Goal: Transaction & Acquisition: Book appointment/travel/reservation

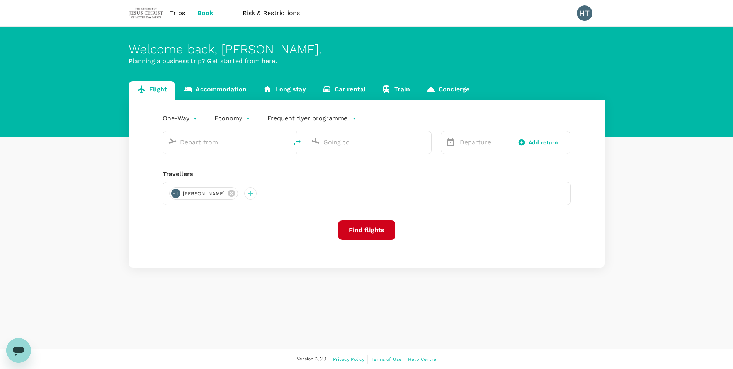
type input "roundtrip"
type input "Singapore Changi (SIN)"
type input "Suvarnabhumi Intl (BKK)"
type input "Singapore Changi (SIN)"
type input "Suvarnabhumi Intl (BKK)"
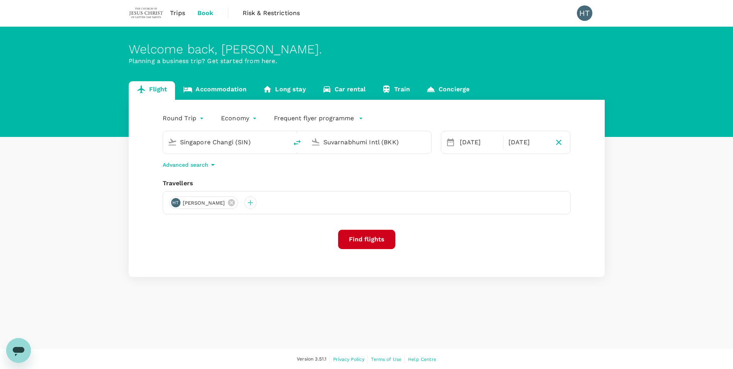
click at [377, 239] on button "Find flights" at bounding box center [366, 239] width 57 height 19
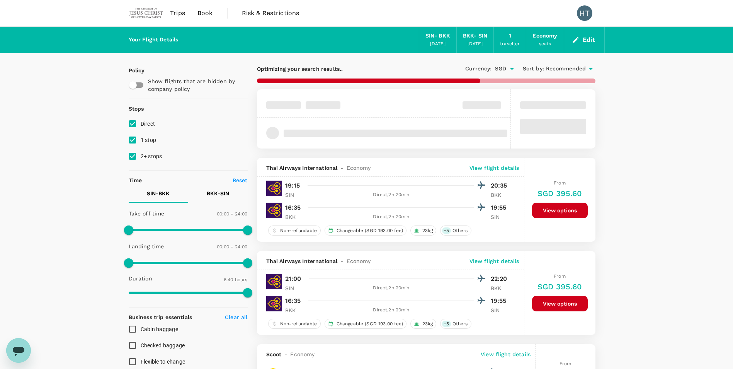
type input "515"
click at [134, 142] on input "1 stop" at bounding box center [132, 140] width 16 height 16
checkbox input "false"
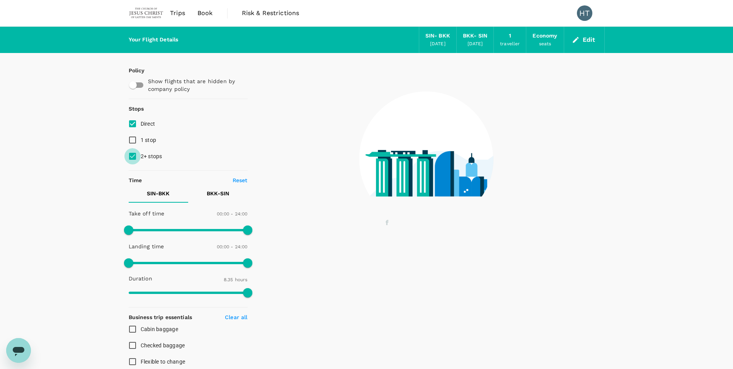
click at [131, 153] on input "2+ stops" at bounding box center [132, 156] width 16 height 16
checkbox input "false"
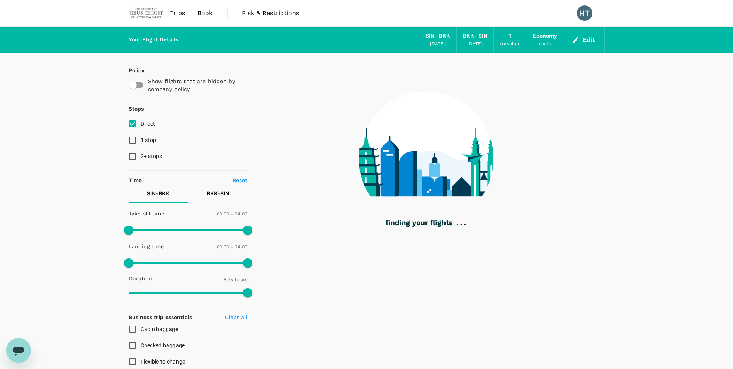
type input "665"
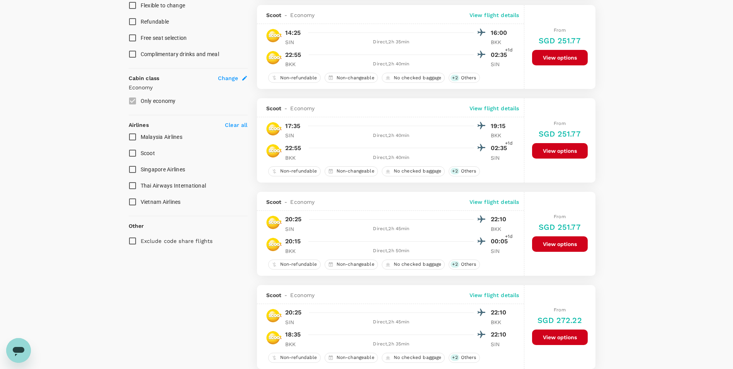
scroll to position [386, 0]
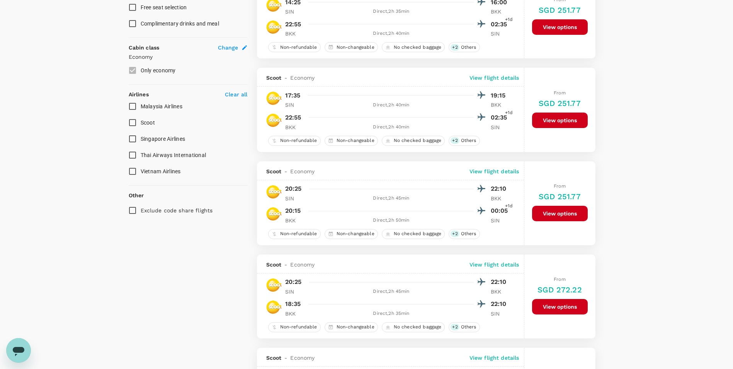
click at [131, 137] on input "Singapore Airlines" at bounding box center [132, 139] width 16 height 16
checkbox input "true"
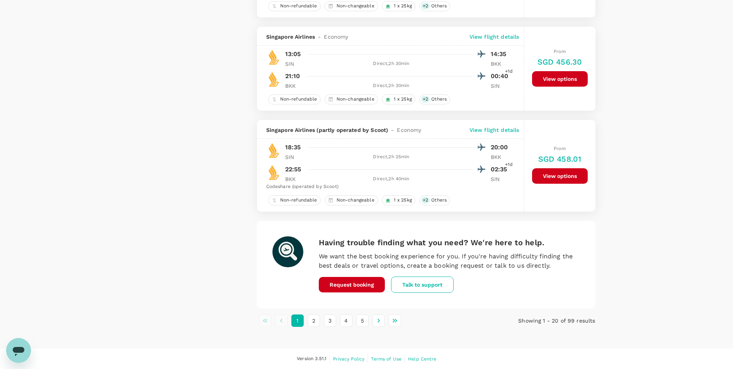
scroll to position [1733, 0]
click at [310, 317] on button "2" at bounding box center [314, 320] width 12 height 12
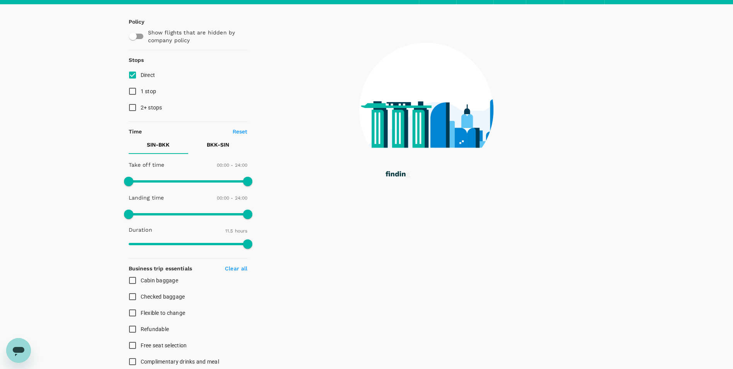
scroll to position [0, 0]
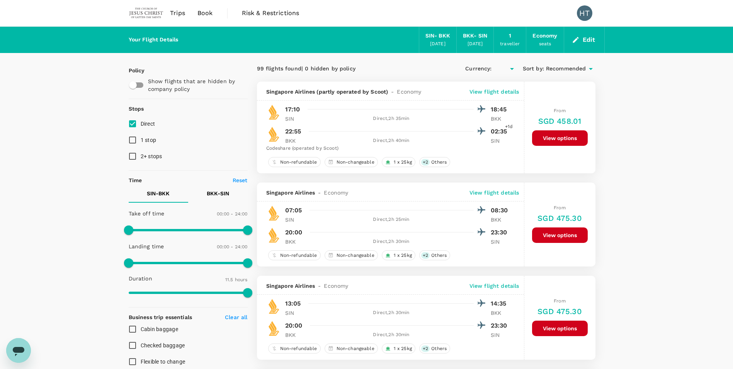
type input "SGD"
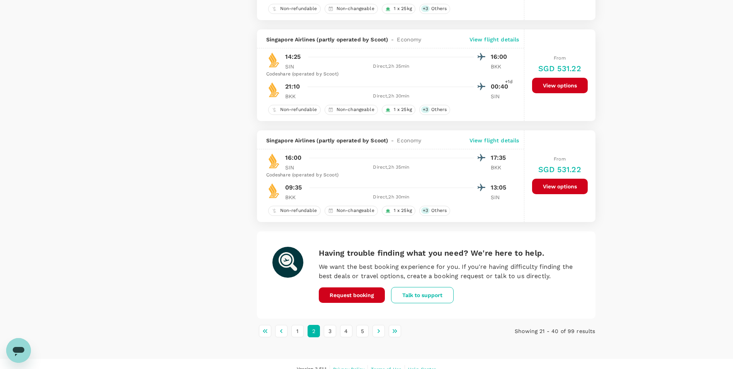
scroll to position [1809, 0]
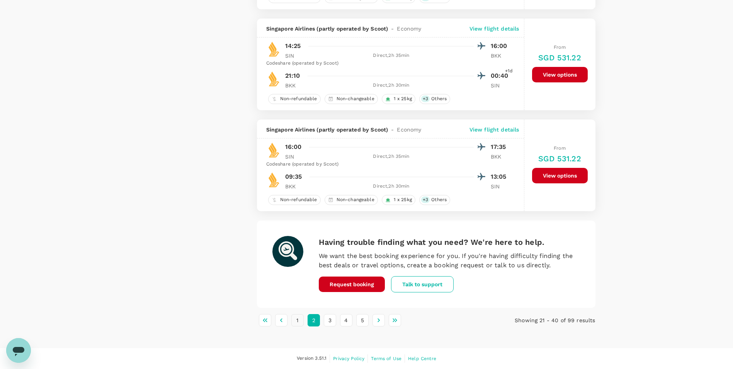
click at [296, 318] on button "1" at bounding box center [297, 320] width 12 height 12
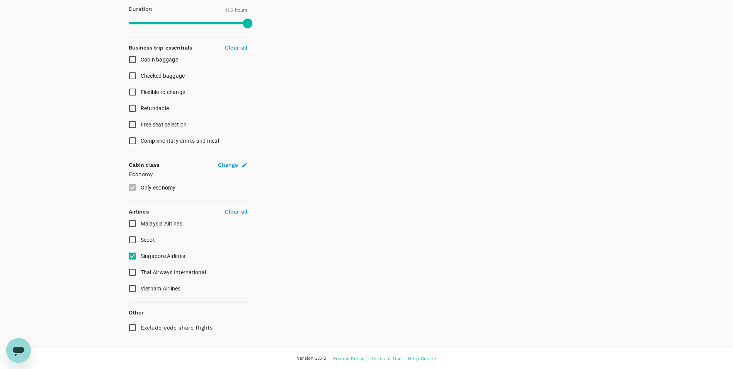
scroll to position [0, 0]
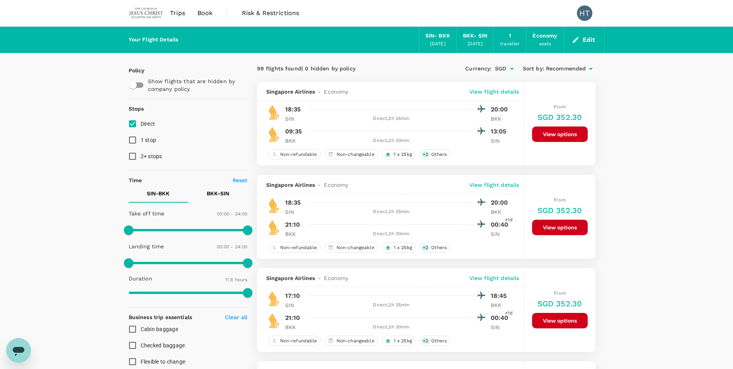
type input "SGD"
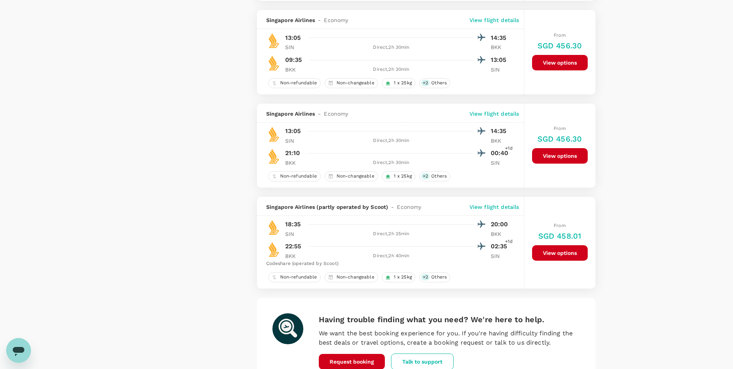
scroll to position [1733, 0]
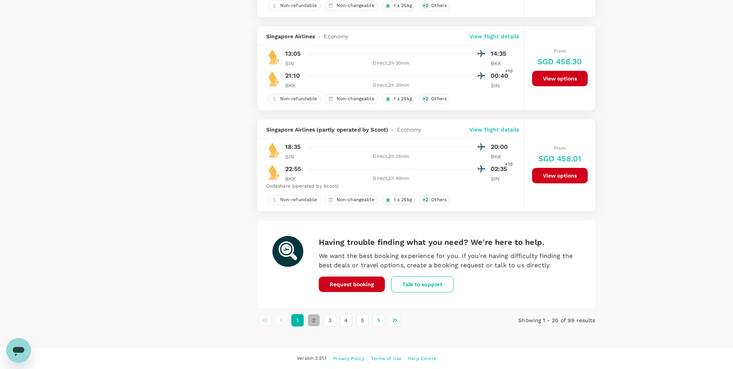
click at [316, 321] on button "2" at bounding box center [314, 320] width 12 height 12
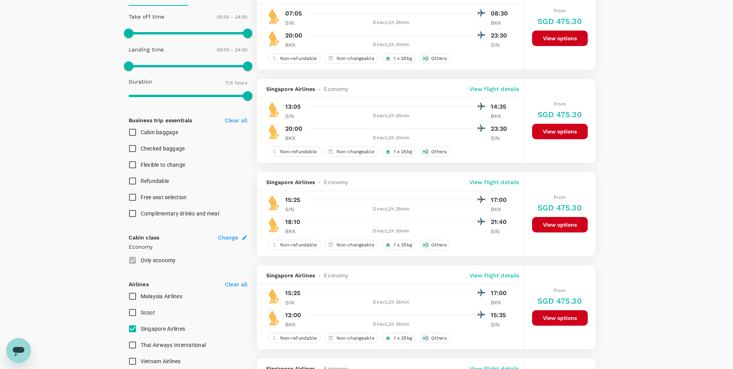
scroll to position [193, 0]
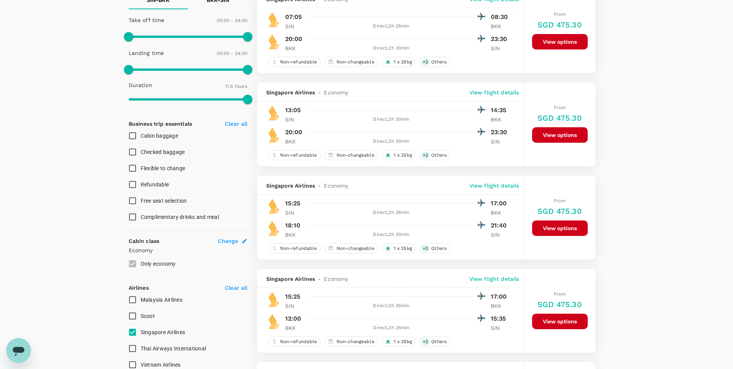
click at [552, 134] on button "View options" at bounding box center [560, 134] width 56 height 15
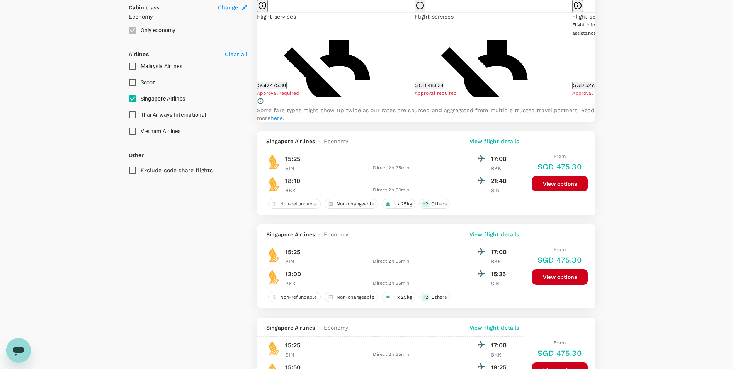
scroll to position [430, 0]
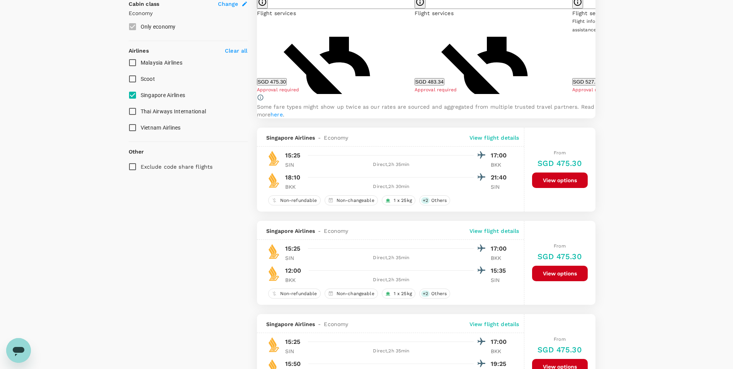
click at [287, 83] on button "SGD 475.30" at bounding box center [272, 81] width 30 height 7
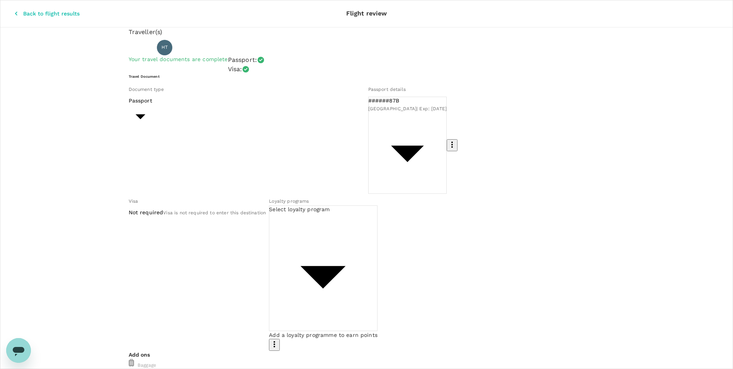
click at [405, 167] on body "Back to flight results Flight review Traveller(s) Traveller 1 : HT Huang Bee Ta…" at bounding box center [366, 367] width 733 height 735
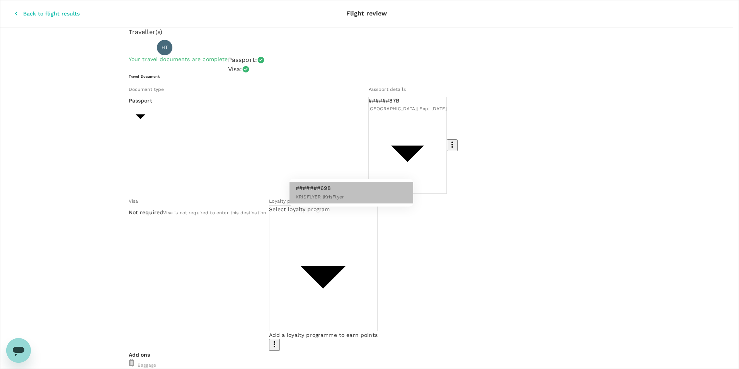
click at [315, 188] on p "#######698" at bounding box center [320, 188] width 48 height 8
type input "cd005e4d-cae5-4b4d-a93a-92e8fbf966e0"
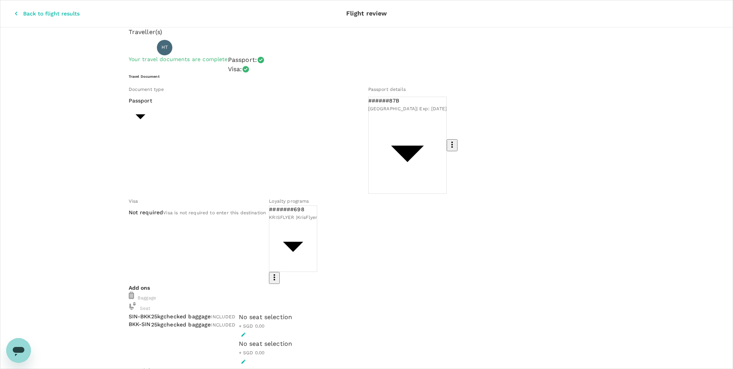
click at [245, 332] on icon "button" at bounding box center [243, 334] width 4 height 4
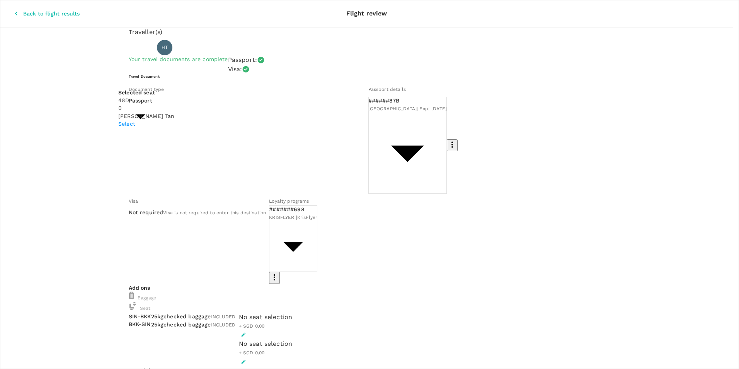
scroll to position [104, 0]
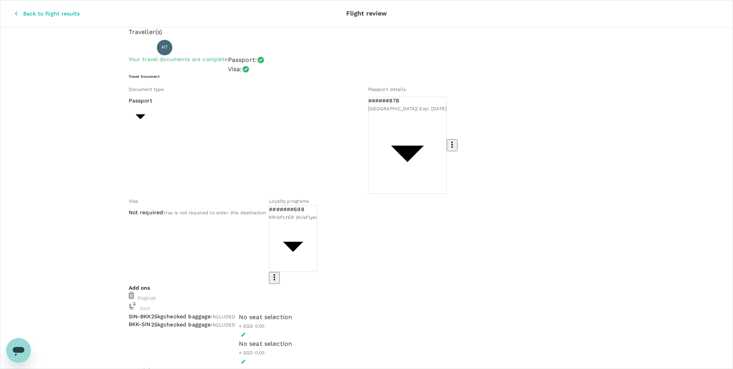
click at [245, 332] on icon "button" at bounding box center [243, 334] width 4 height 4
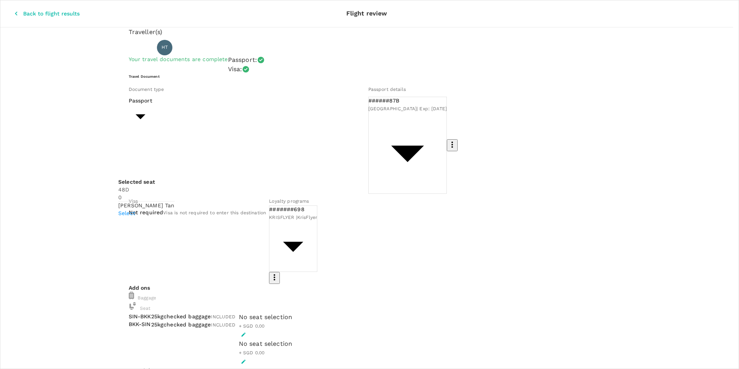
click at [175, 209] on p "Select" at bounding box center [146, 213] width 56 height 8
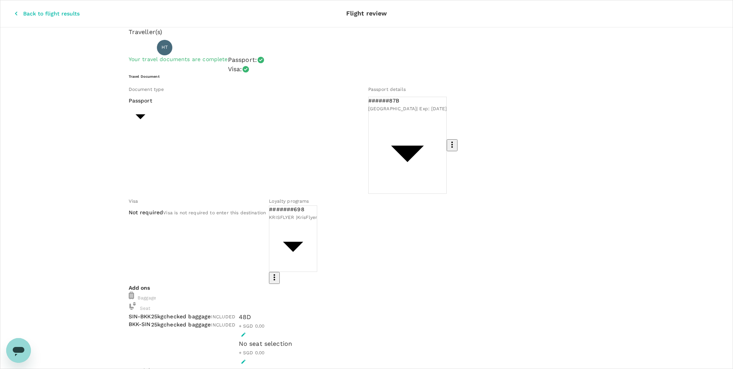
type input "9d53d65c-be2e-4851-ba2d-ef042d5637de"
type textarea "Mission ICE"
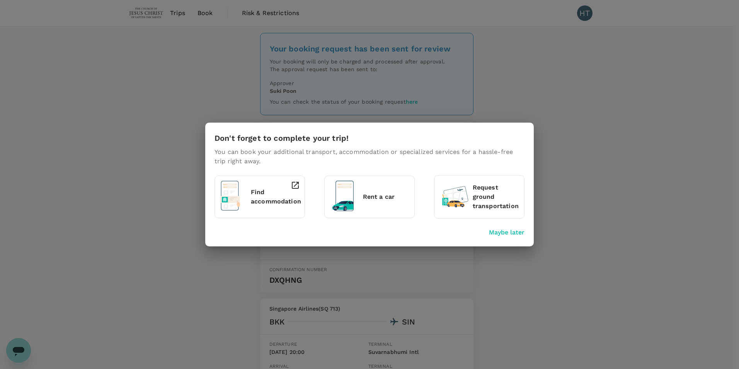
click at [269, 196] on p "Find accommodation" at bounding box center [276, 196] width 50 height 19
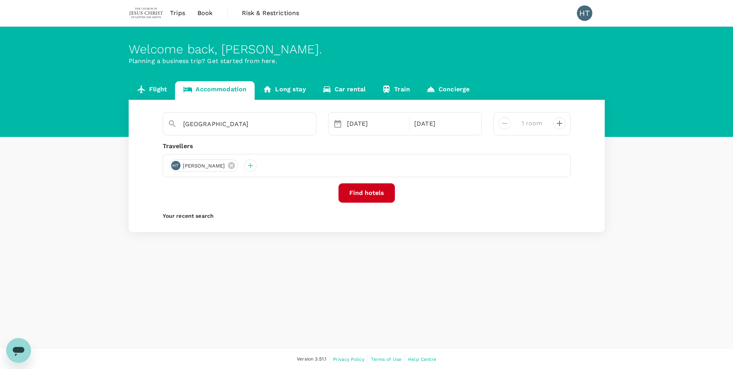
click at [454, 85] on link "Concierge" at bounding box center [448, 90] width 60 height 19
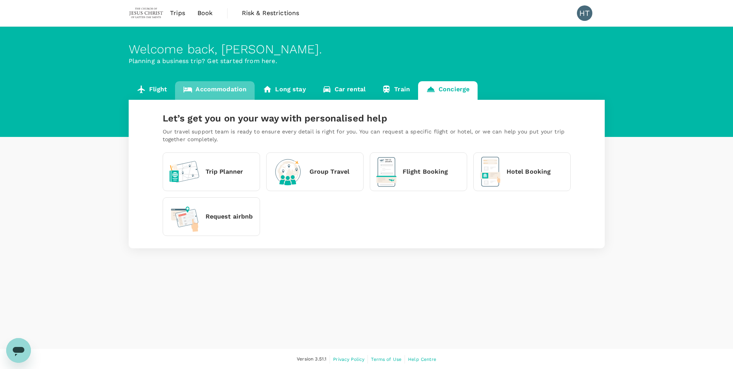
click at [222, 89] on link "Accommodation" at bounding box center [215, 90] width 80 height 19
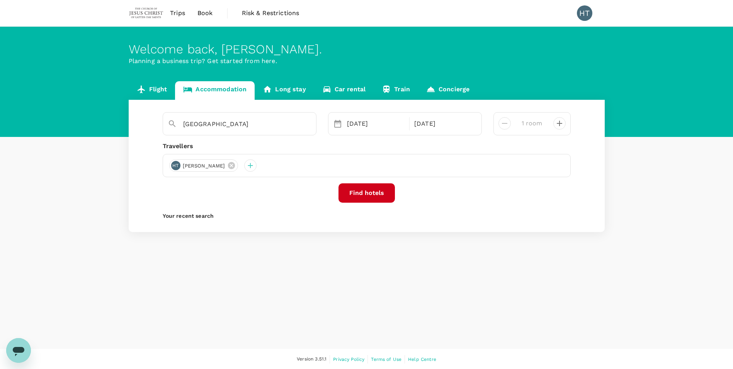
type input "Avani Ratchada"
click at [347, 164] on icon at bounding box center [351, 165] width 9 height 9
click at [362, 191] on button "Find hotels" at bounding box center [367, 192] width 56 height 19
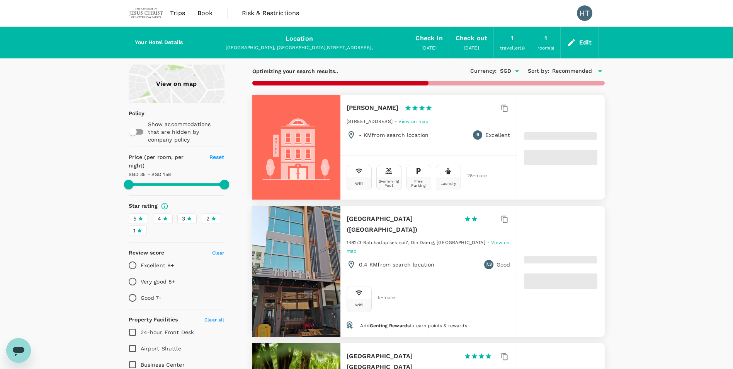
type input "157.12"
type input "34.67"
type input "157.67"
type input "29.67"
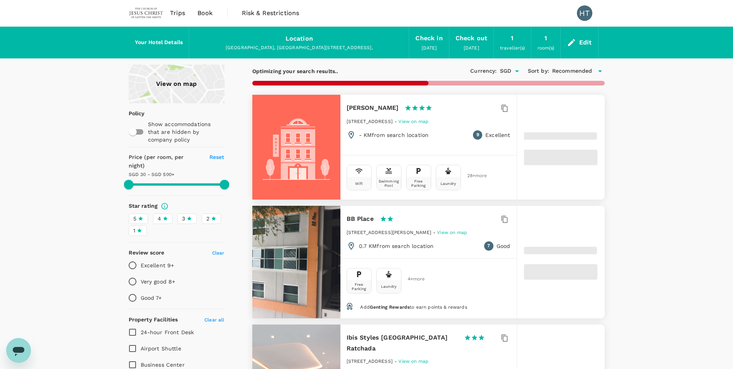
type input "499.18"
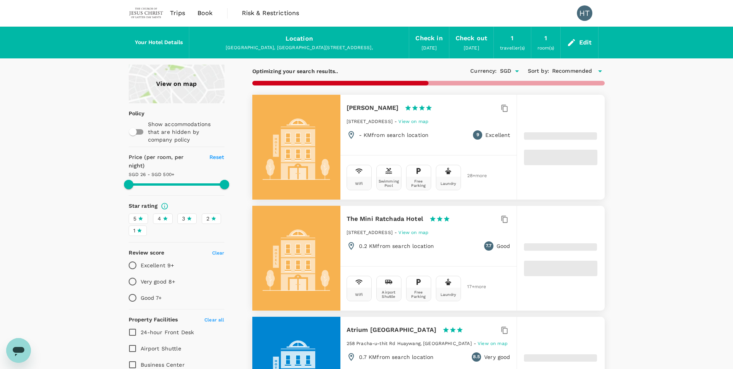
type input "26.18"
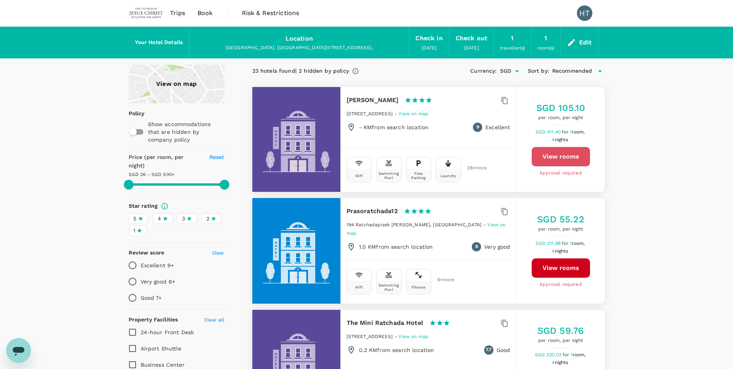
click at [564, 157] on button "View rooms" at bounding box center [561, 156] width 58 height 19
type input "499.18"
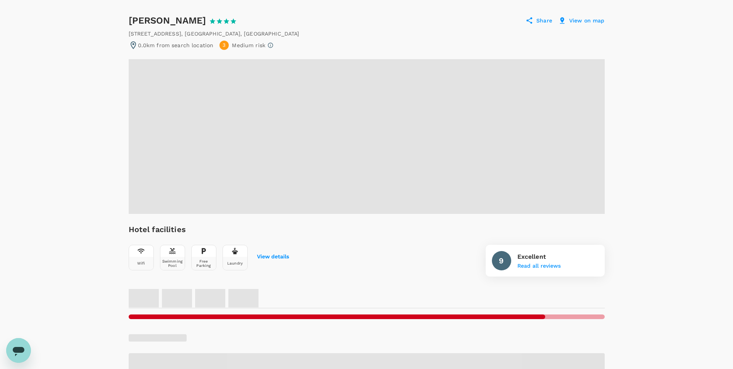
scroll to position [77, 0]
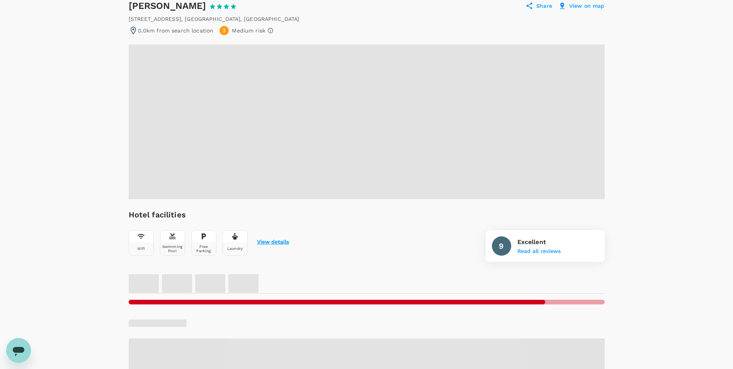
click at [277, 242] on button "View details" at bounding box center [273, 242] width 32 height 6
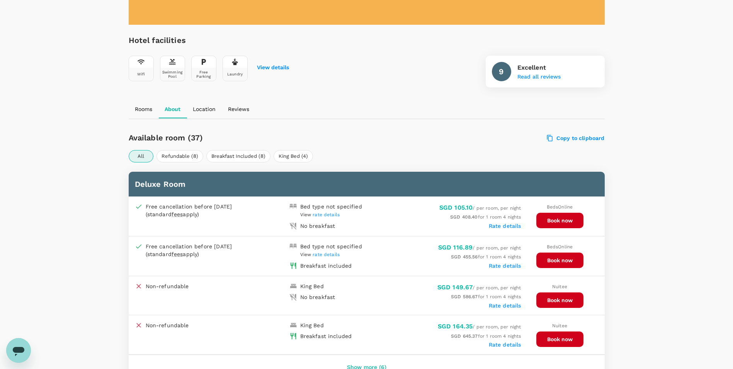
scroll to position [220, 0]
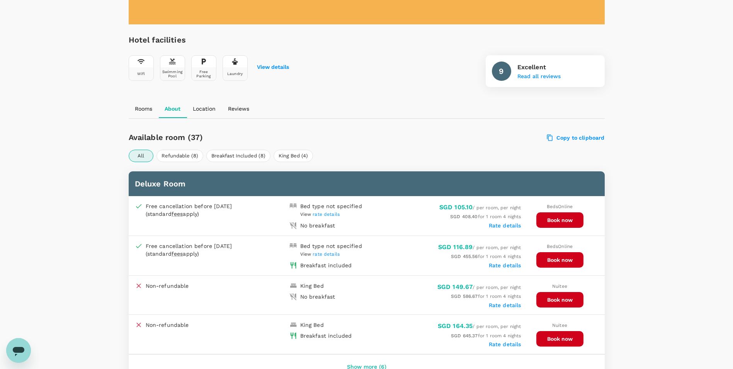
click at [325, 255] on span "rate details" at bounding box center [326, 253] width 27 height 5
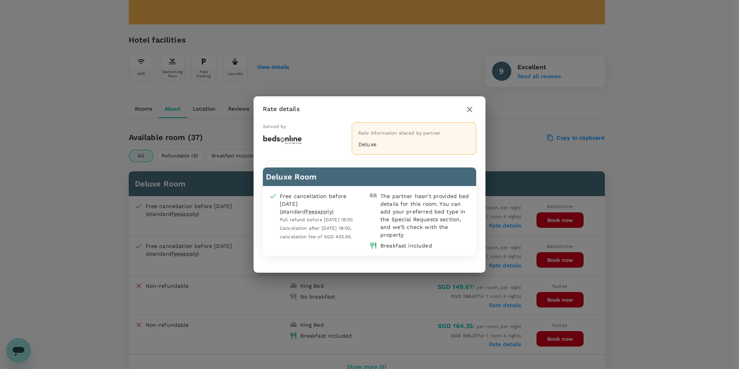
click at [466, 107] on icon "button" at bounding box center [469, 109] width 9 height 9
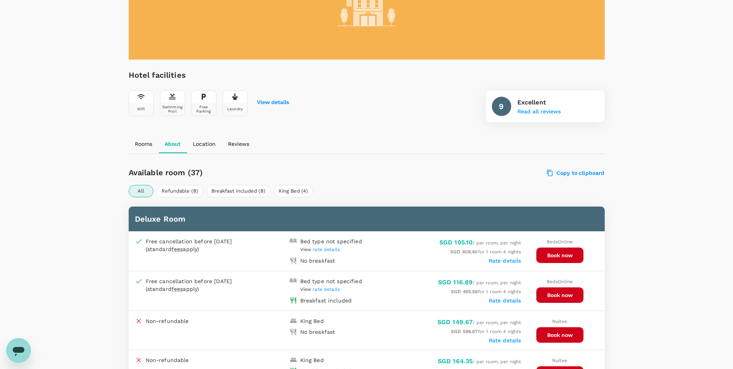
scroll to position [193, 0]
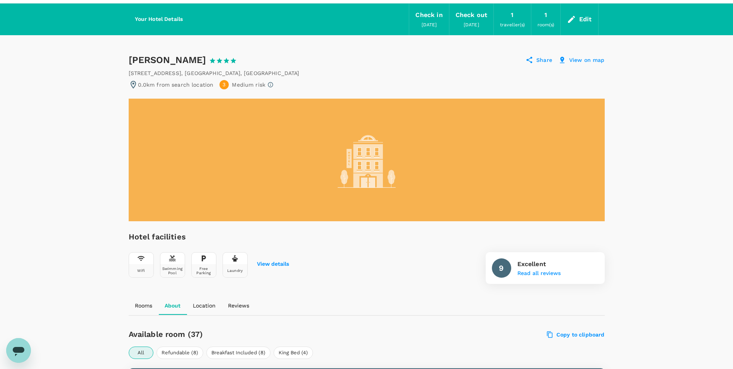
scroll to position [0, 0]
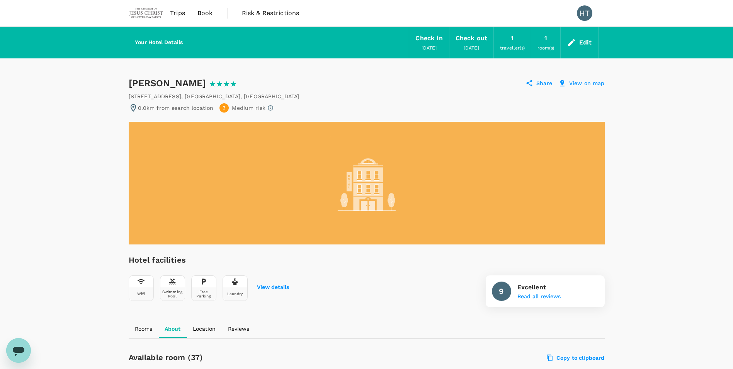
drag, startPoint x: 199, startPoint y: 85, endPoint x: 126, endPoint y: 85, distance: 73.0
drag, startPoint x: 126, startPoint y: 85, endPoint x: 135, endPoint y: 84, distance: 9.4
copy div "Avani Ratchada"
click at [211, 12] on span "Book" at bounding box center [204, 13] width 15 height 9
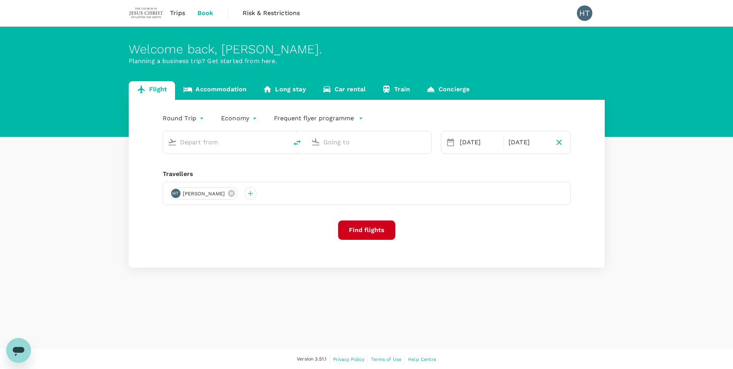
type input "Singapore Changi (SIN)"
type input "Suvarnabhumi Intl (BKK)"
click at [454, 89] on link "Concierge" at bounding box center [448, 90] width 60 height 19
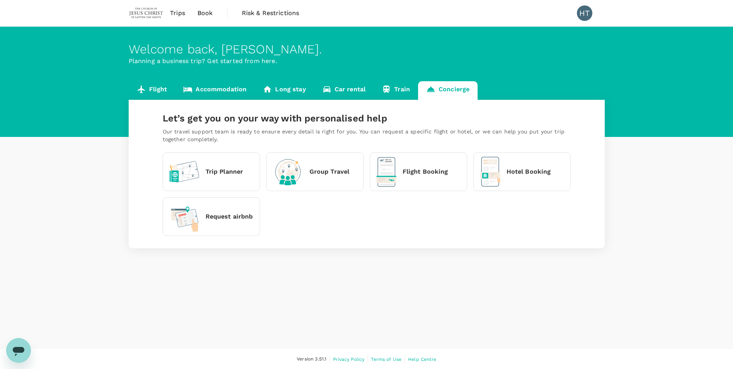
click at [531, 171] on p "Hotel Booking" at bounding box center [529, 171] width 44 height 9
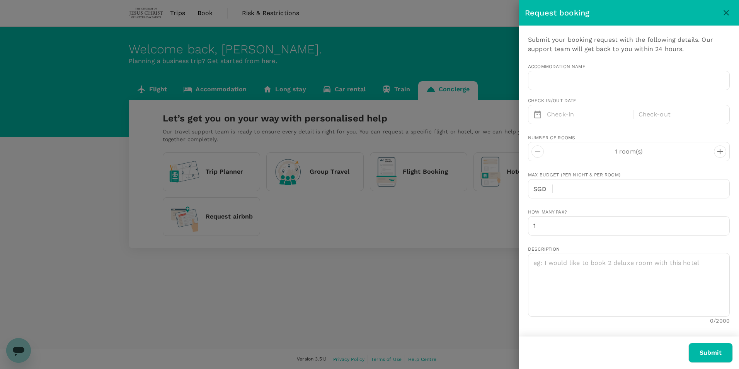
type input "65"
type input "91773986"
type input "[EMAIL_ADDRESS][DOMAIN_NAME]"
click at [545, 82] on input "text" at bounding box center [629, 80] width 202 height 19
paste input "[PERSON_NAME]"
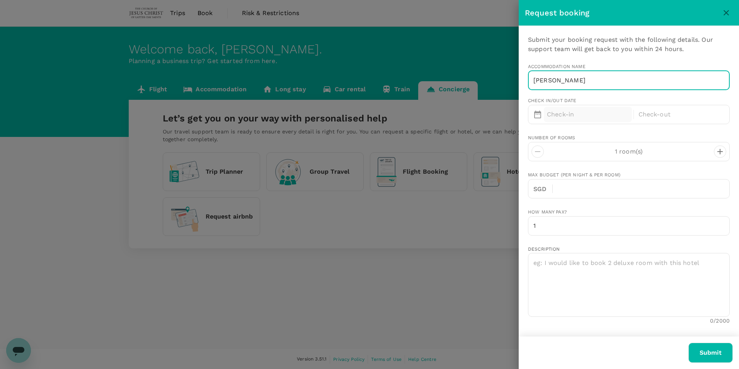
type input "[PERSON_NAME]"
click at [586, 114] on p "Check-in" at bounding box center [588, 114] width 82 height 9
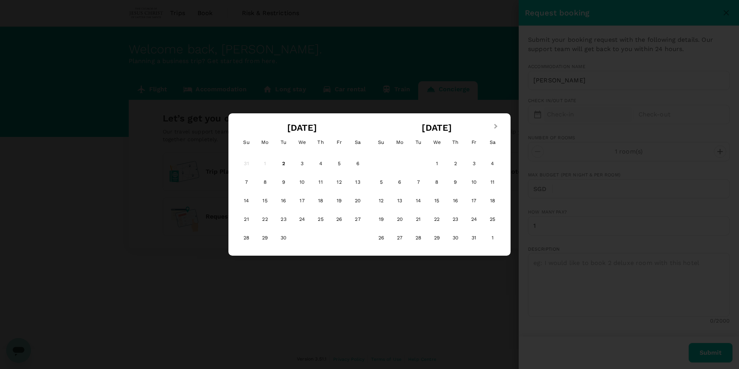
click at [497, 123] on button "Next Month" at bounding box center [496, 127] width 12 height 12
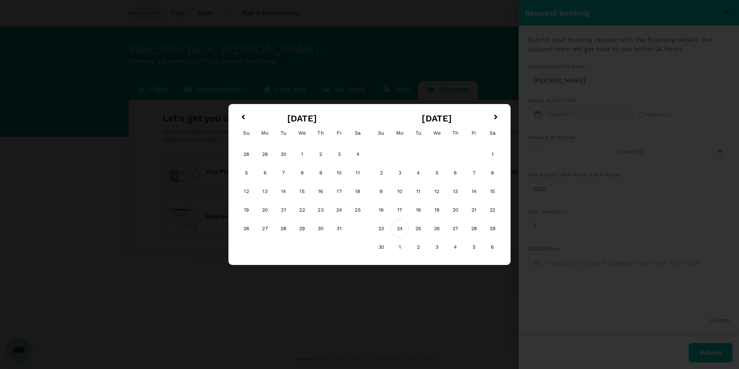
click at [397, 228] on div "24" at bounding box center [399, 228] width 19 height 19
click at [339, 228] on div "28" at bounding box center [339, 228] width 19 height 19
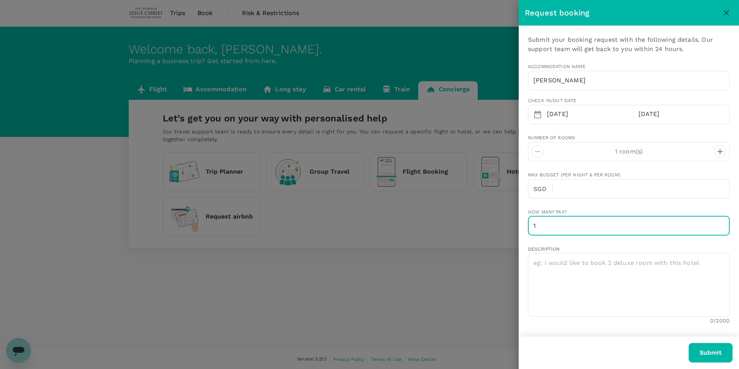
drag, startPoint x: 538, startPoint y: 226, endPoint x: 476, endPoint y: 216, distance: 62.6
click at [480, 218] on div "Request booking Submit your booking request with the following details. Our sup…" at bounding box center [369, 184] width 739 height 369
click at [715, 224] on input "1" at bounding box center [629, 225] width 202 height 19
type input "2"
click at [716, 225] on input "2" at bounding box center [629, 225] width 202 height 19
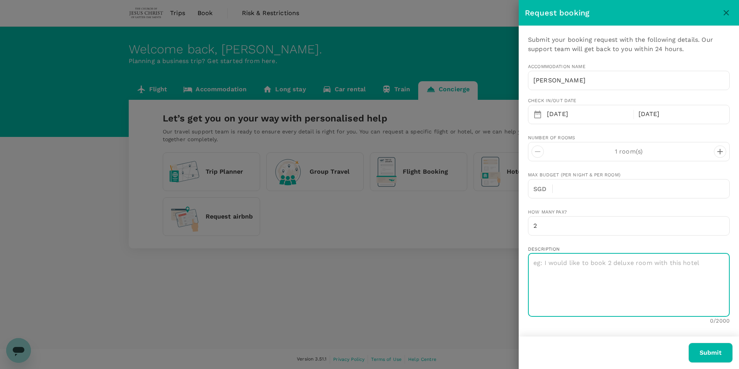
click at [551, 263] on textarea at bounding box center [629, 285] width 202 height 64
click at [612, 279] on textarea "1 Deluxe" at bounding box center [629, 285] width 202 height 64
paste textarea "[PERSON_NAME]"
click at [636, 263] on textarea "1 Deluxe room with breakfast" at bounding box center [629, 285] width 202 height 64
type textarea "1 Deluxe room with breakfast, rate is SGD116.89 per night"
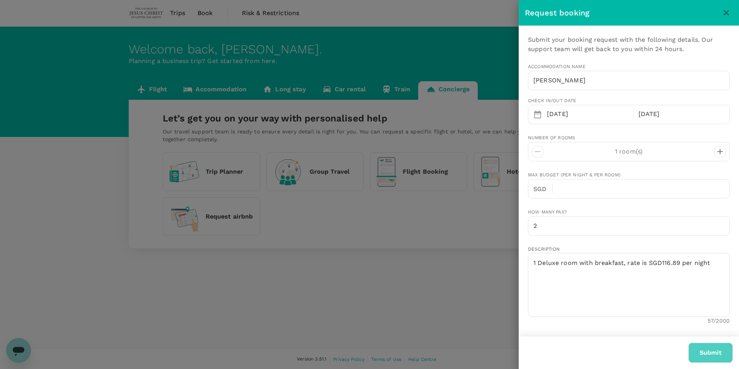
click at [708, 351] on button "Submit" at bounding box center [710, 352] width 44 height 20
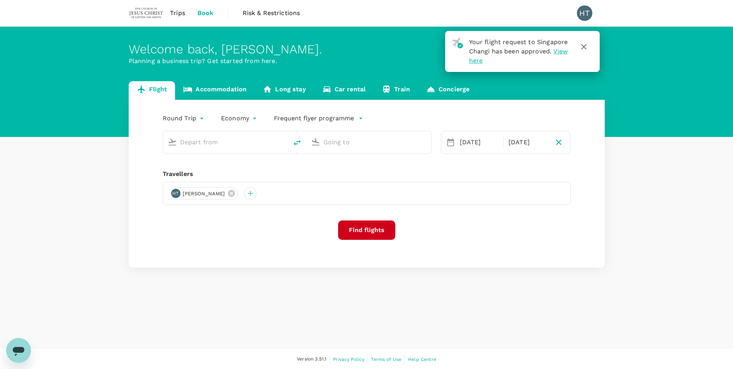
type input "Singapore Changi (SIN)"
type input "Suvarnabhumi Intl (BKK)"
type input "Singapore Changi (SIN)"
type input "Suvarnabhumi Intl (BKK)"
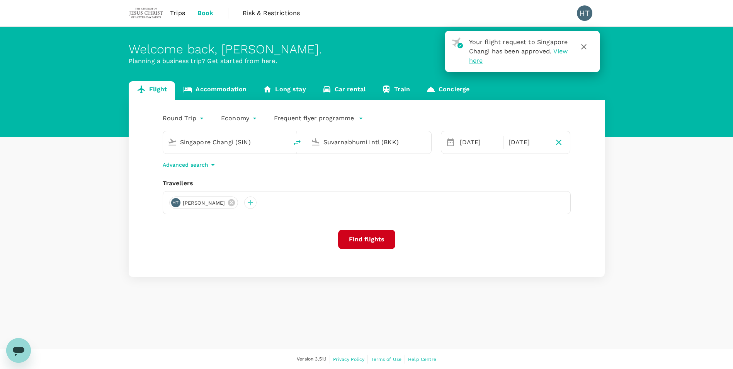
click at [222, 89] on link "Accommodation" at bounding box center [215, 90] width 80 height 19
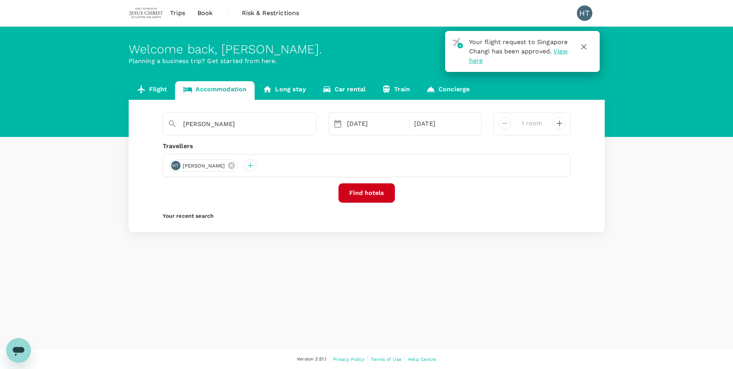
click at [584, 48] on icon "button" at bounding box center [583, 46] width 9 height 9
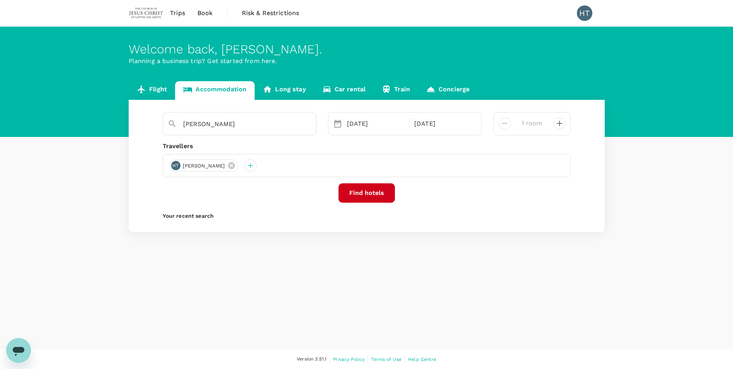
click at [457, 86] on link "Concierge" at bounding box center [448, 90] width 60 height 19
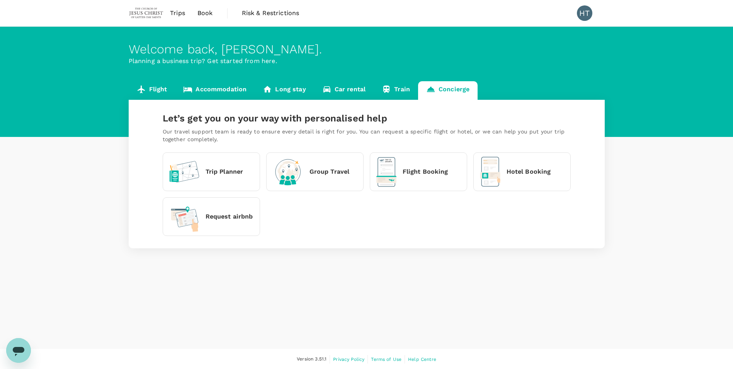
click at [531, 174] on p "Hotel Booking" at bounding box center [529, 171] width 44 height 9
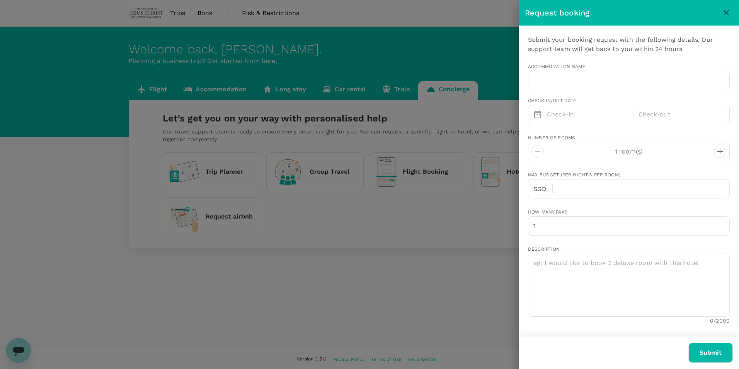
type input "[EMAIL_ADDRESS][DOMAIN_NAME]"
type input "65"
type input "91773986"
click at [594, 111] on p "Check-in" at bounding box center [588, 114] width 82 height 9
click at [330, 14] on div at bounding box center [369, 184] width 739 height 369
